Goal: Find specific fact: Find specific fact

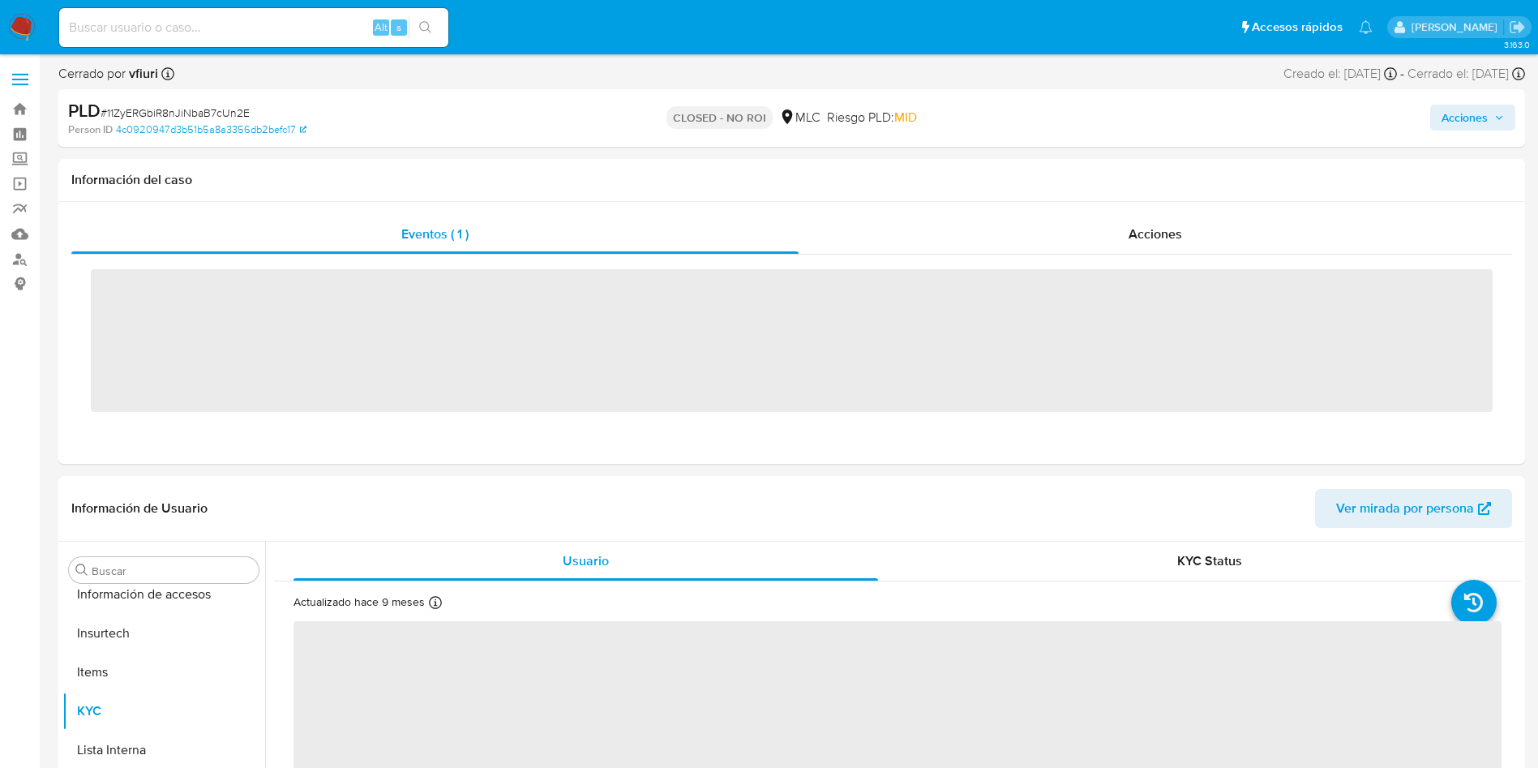
scroll to position [802, 0]
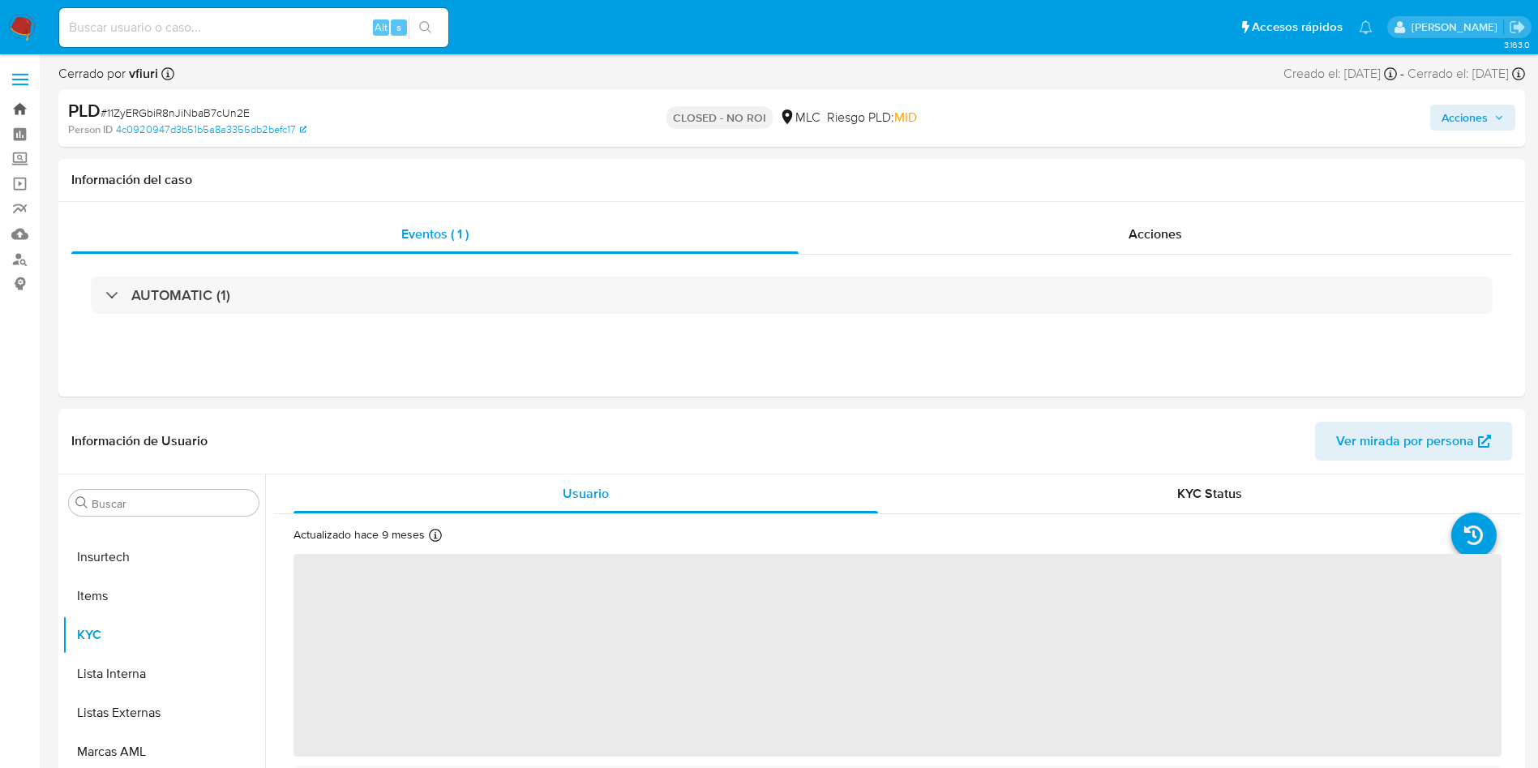
click at [26, 99] on link "Bandeja" at bounding box center [96, 108] width 193 height 25
select select "10"
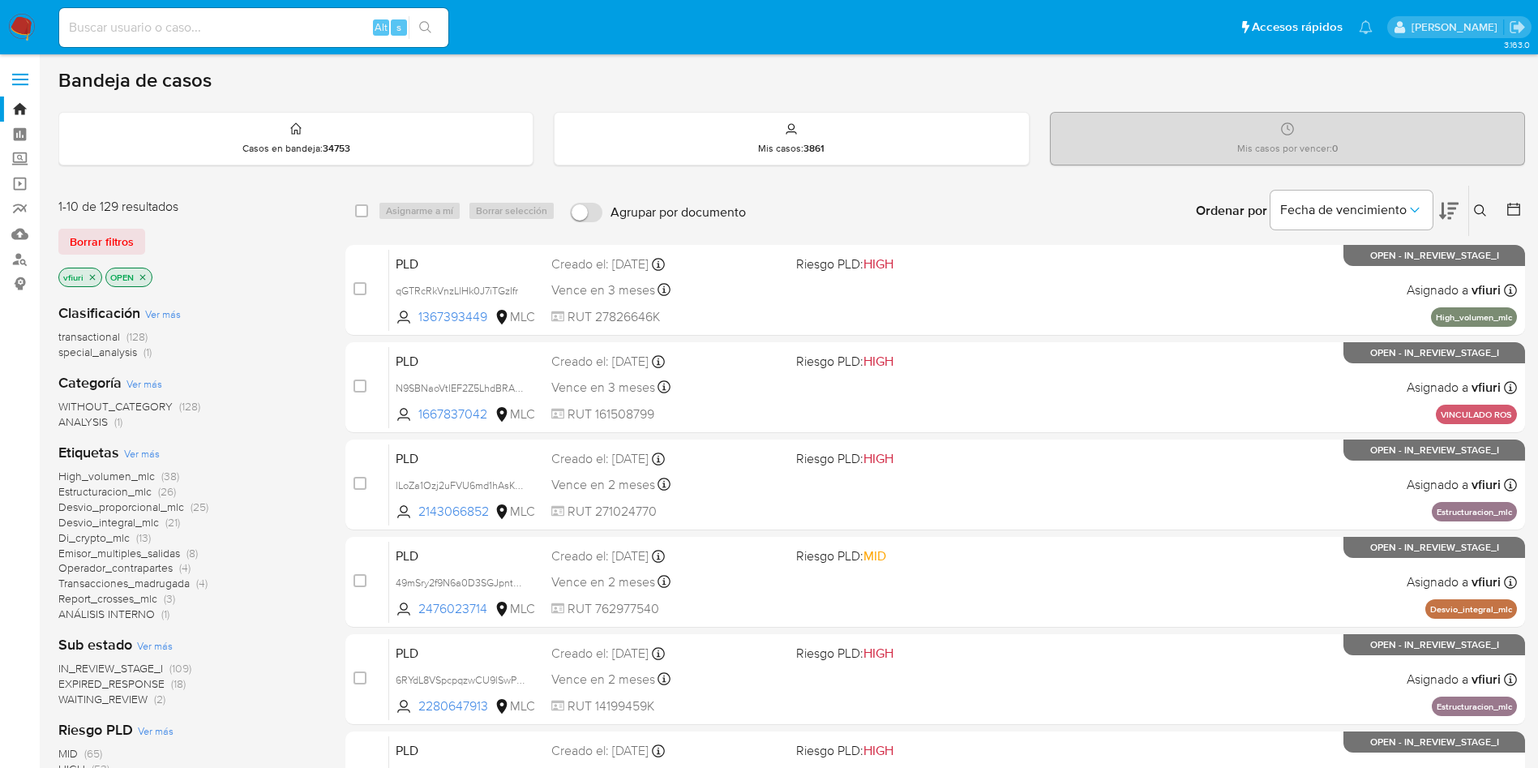
click at [1483, 212] on icon at bounding box center [1480, 210] width 12 height 12
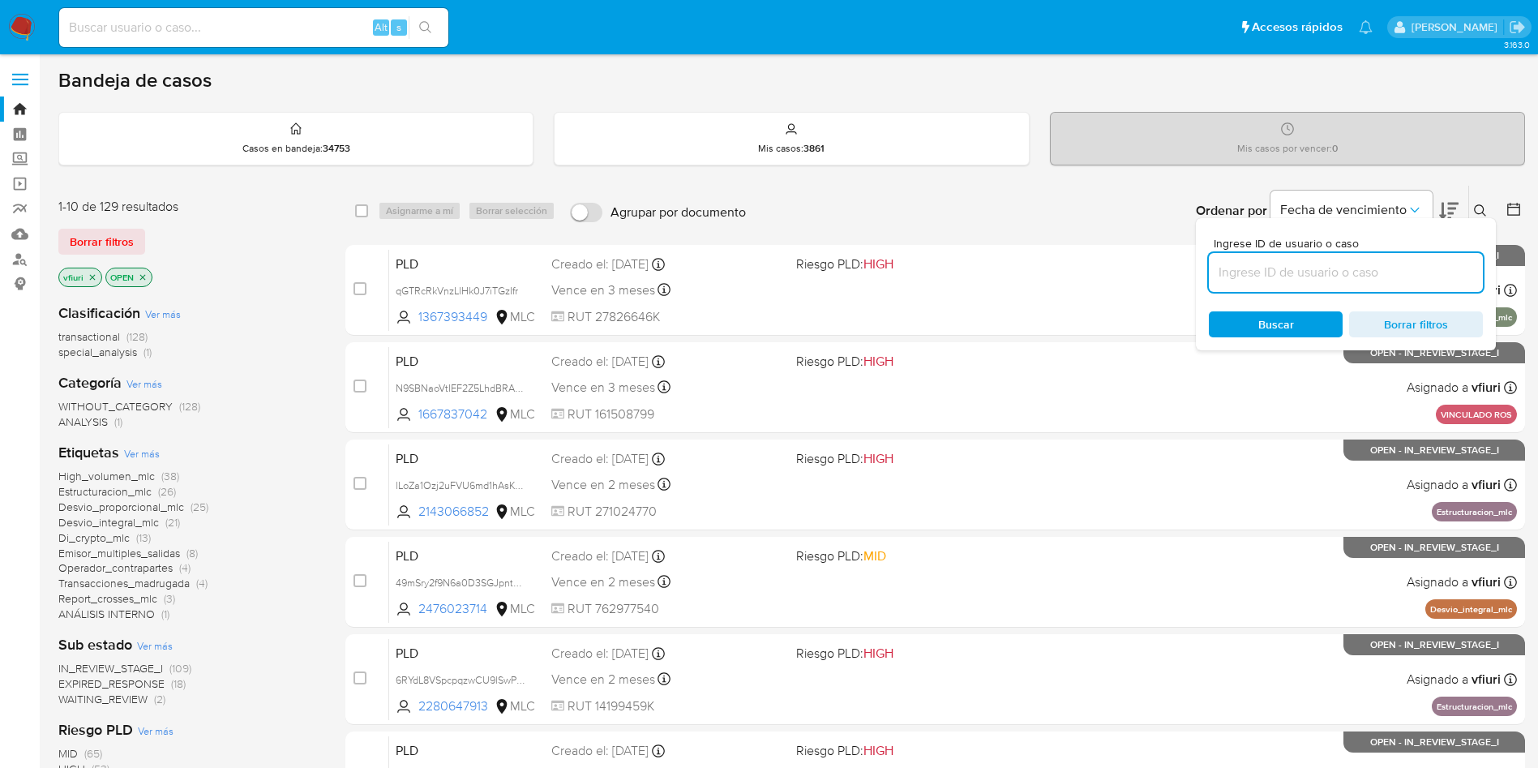
click at [1334, 276] on input at bounding box center [1346, 272] width 274 height 21
type input "1670474512"
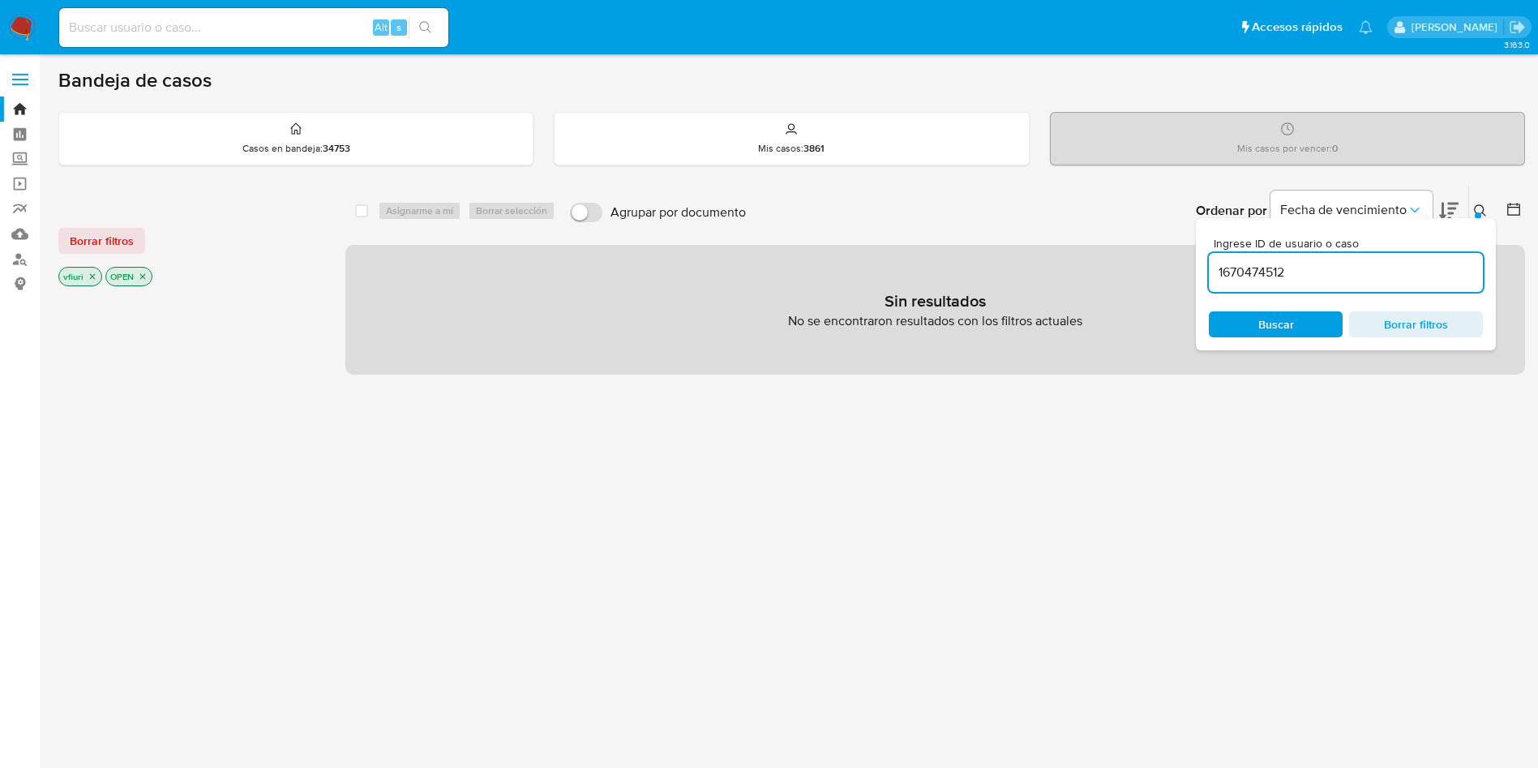
click at [917, 544] on div "select-all-cases-checkbox Asignarme a mí Borrar selección Agrupar por documento…" at bounding box center [934, 552] width 1179 height 734
click at [96, 280] on icon "close-filter" at bounding box center [93, 277] width 10 height 10
click at [105, 276] on div "OPEN" at bounding box center [81, 276] width 47 height 19
click at [93, 275] on icon "close-filter" at bounding box center [96, 277] width 10 height 10
click at [152, 28] on input at bounding box center [253, 27] width 389 height 21
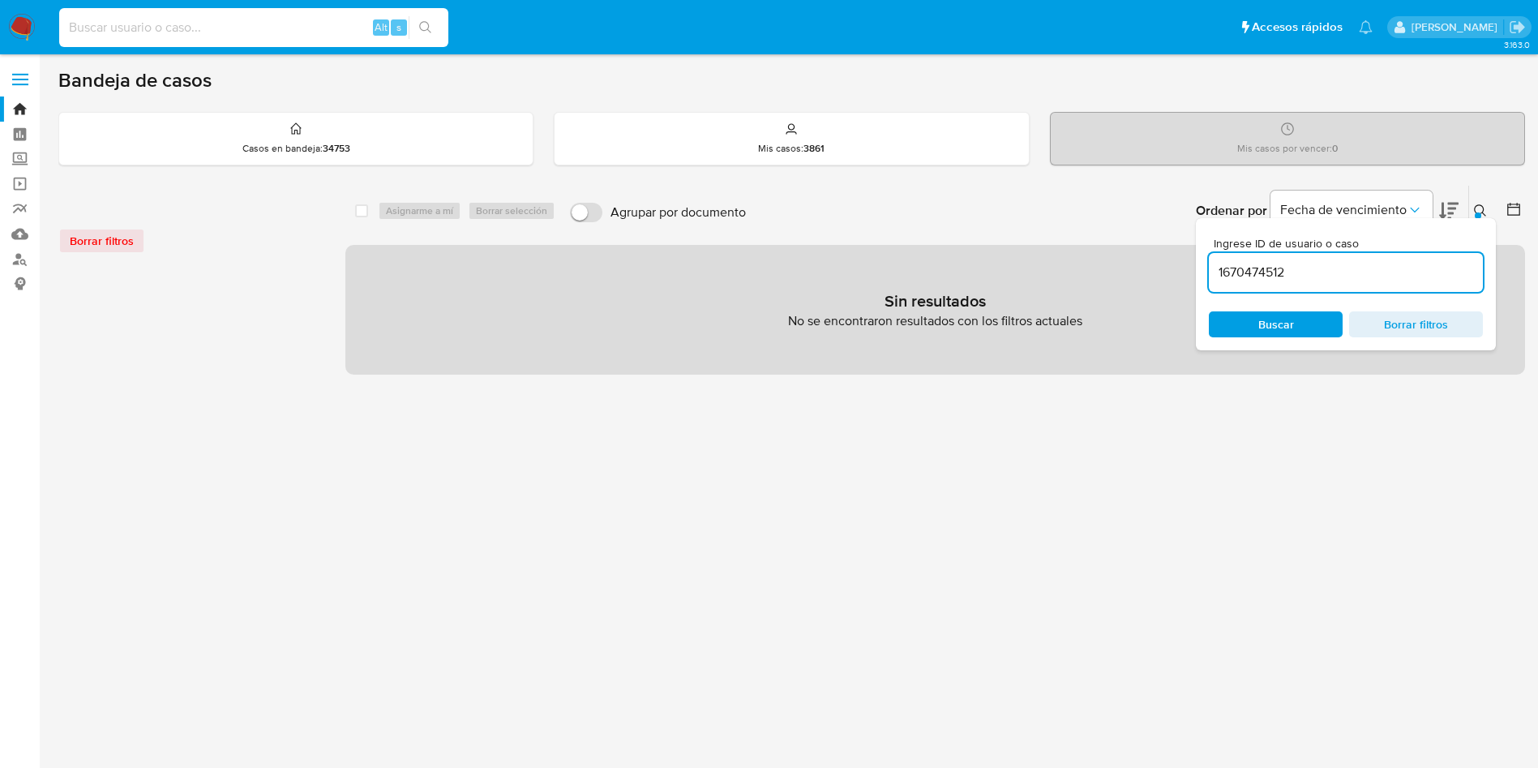
paste input "1670474512"
type input "1670474512"
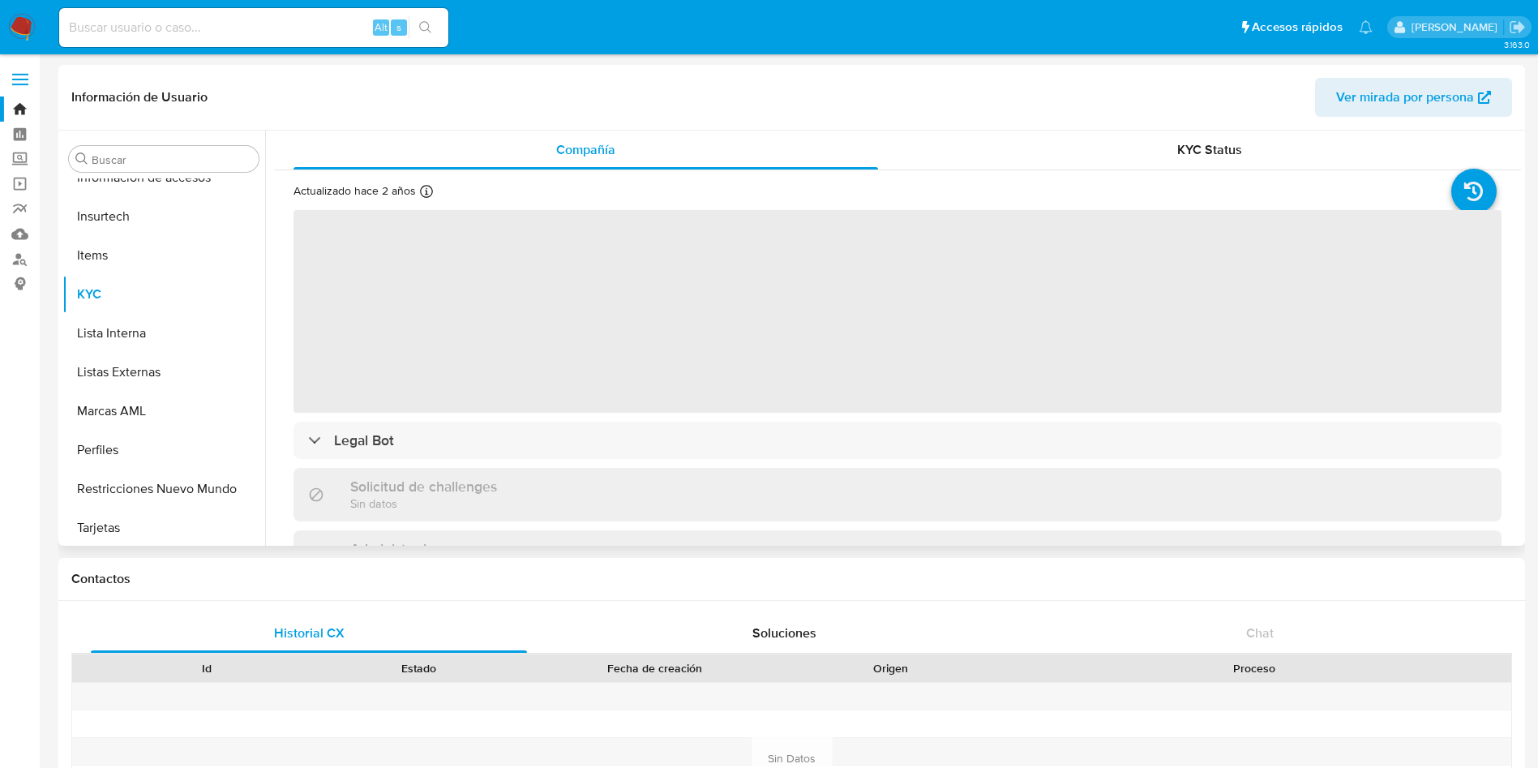
scroll to position [802, 0]
select select "10"
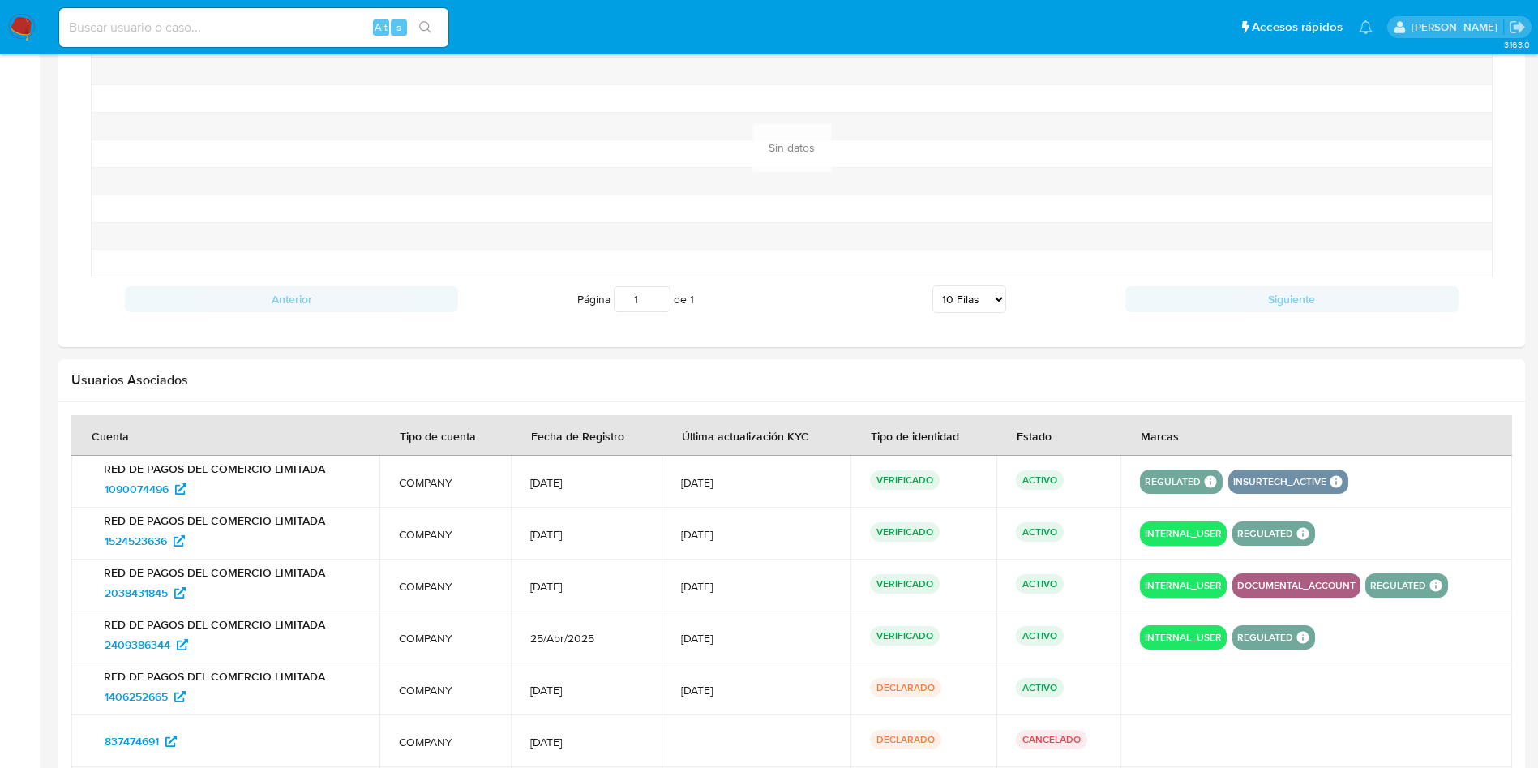
scroll to position [1604, 0]
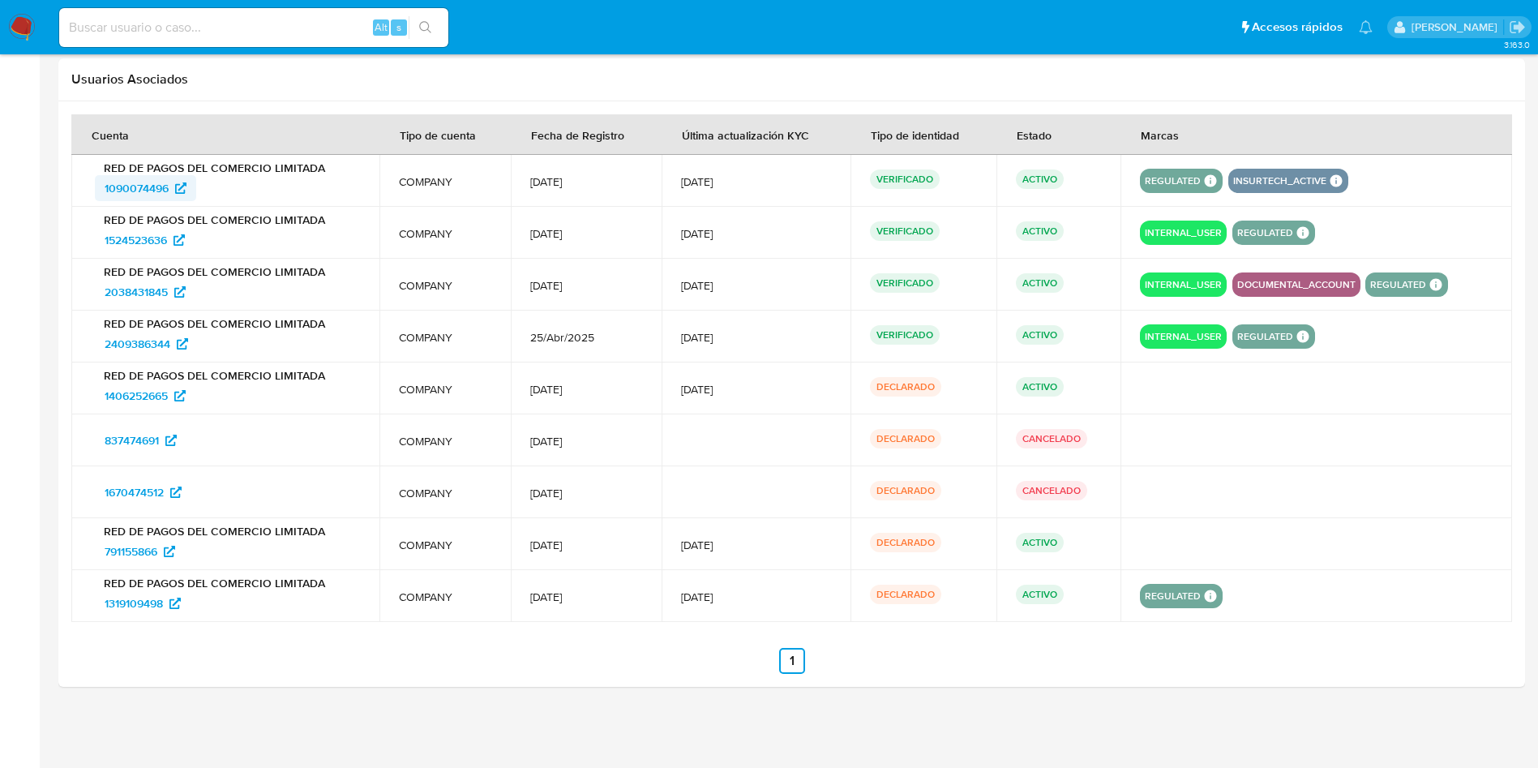
click at [135, 187] on span "1090074496" at bounding box center [137, 188] width 64 height 26
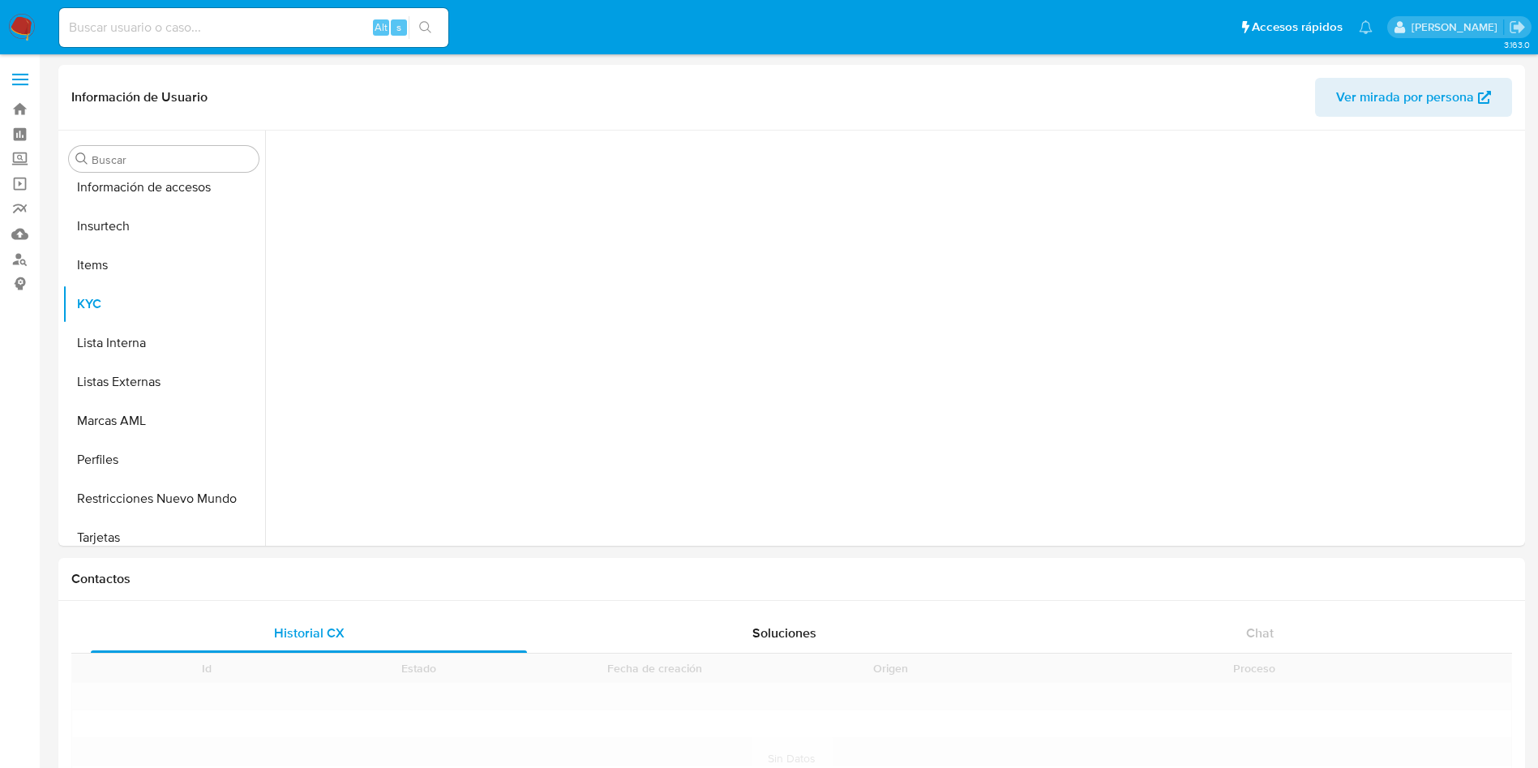
scroll to position [802, 0]
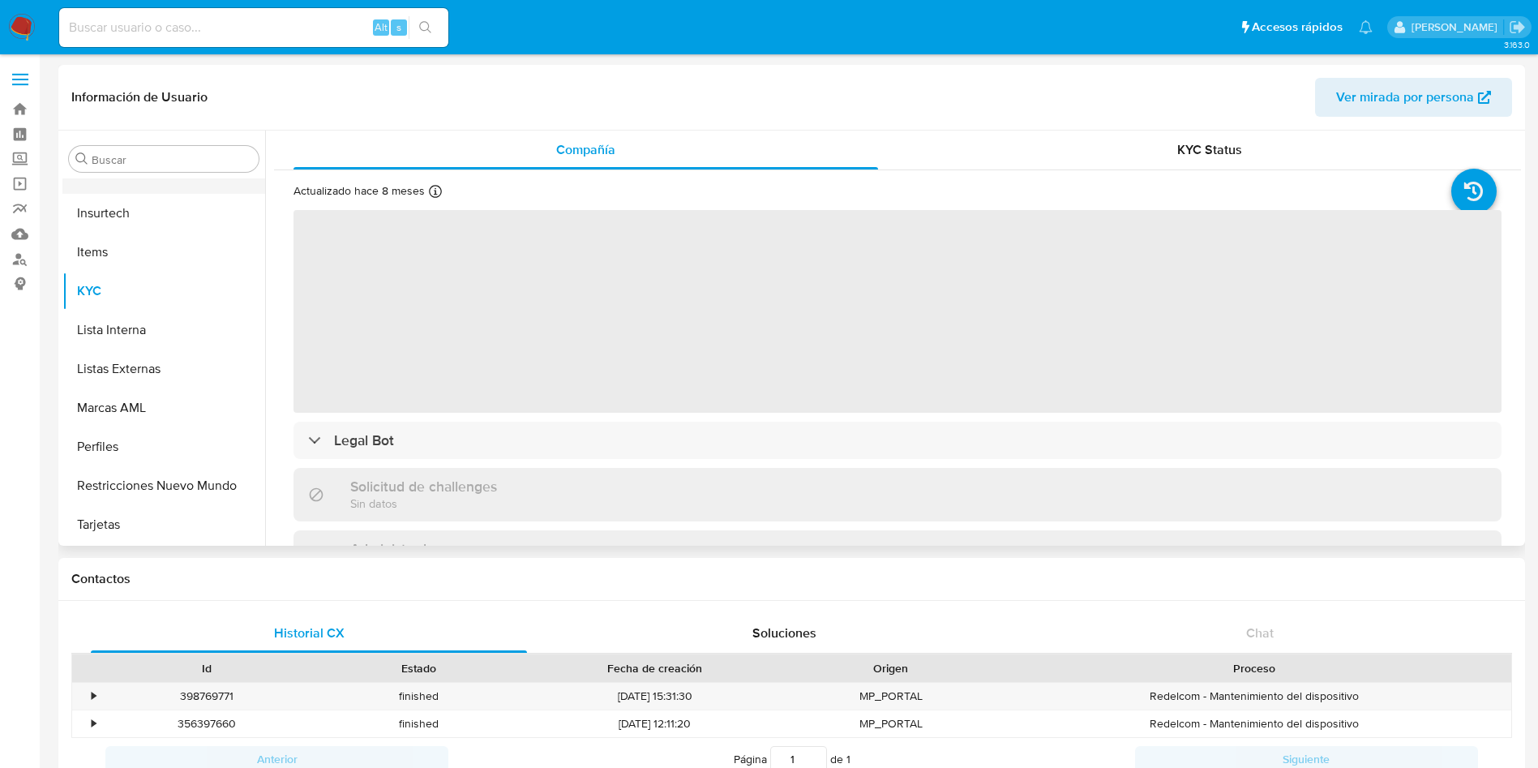
select select "10"
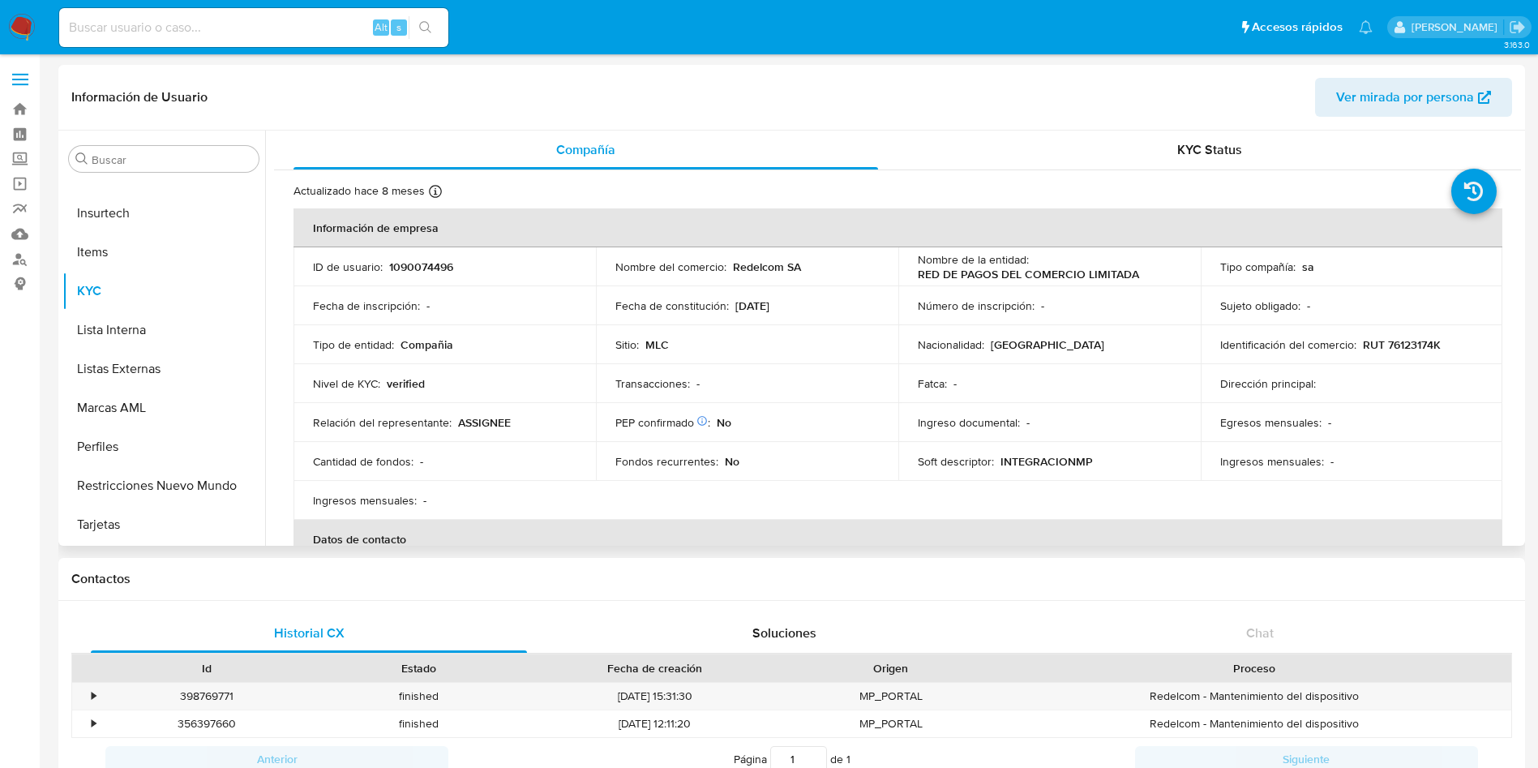
click at [1395, 338] on p "RUT 76123174K" at bounding box center [1402, 344] width 78 height 15
copy p "76123174K"
